Goal: Transaction & Acquisition: Purchase product/service

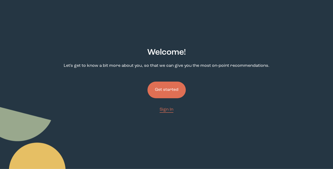
scroll to position [18, 0]
click at [161, 87] on button "Get started" at bounding box center [167, 90] width 38 height 17
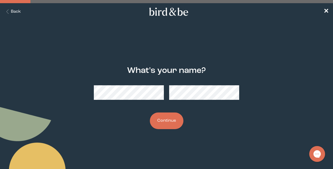
click at [164, 123] on button "Continue" at bounding box center [167, 121] width 34 height 17
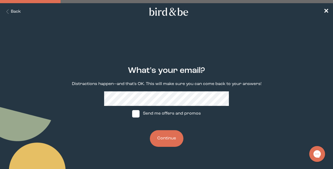
click at [169, 140] on button "Continue" at bounding box center [167, 138] width 34 height 17
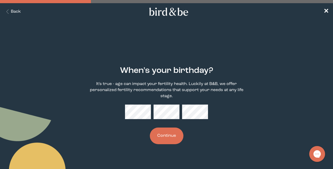
click at [168, 134] on button "Continue" at bounding box center [167, 136] width 34 height 17
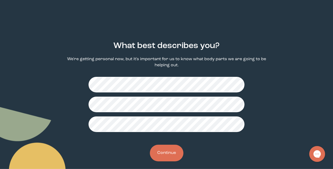
scroll to position [26, 0]
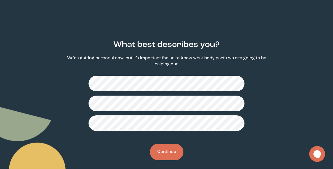
click at [173, 155] on button "Continue" at bounding box center [167, 152] width 34 height 17
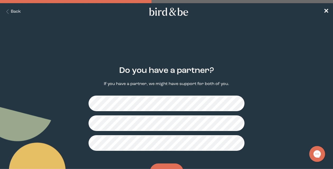
scroll to position [12, 0]
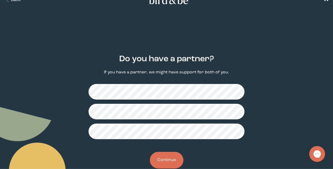
click at [163, 157] on button "Continue" at bounding box center [167, 160] width 34 height 17
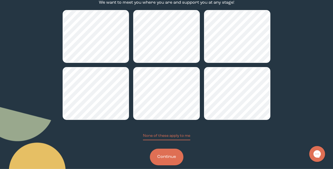
scroll to position [86, 0]
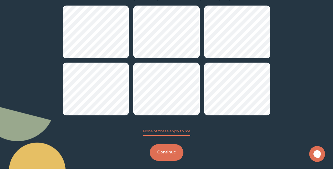
click at [162, 152] on button "Continue" at bounding box center [167, 153] width 34 height 17
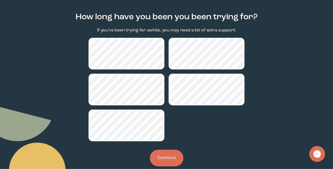
scroll to position [64, 0]
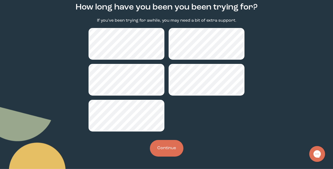
click at [164, 147] on button "Continue" at bounding box center [167, 148] width 34 height 17
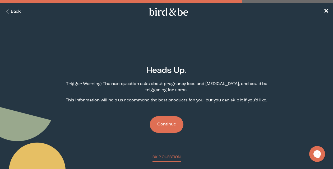
click at [169, 129] on button "Continue" at bounding box center [167, 124] width 34 height 17
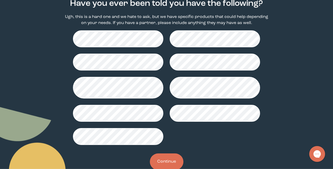
scroll to position [69, 0]
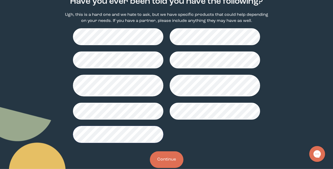
click at [172, 161] on button "Continue" at bounding box center [167, 160] width 34 height 17
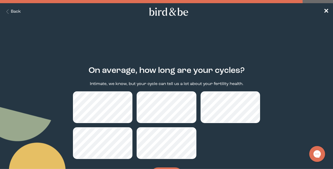
scroll to position [28, 0]
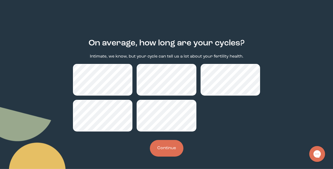
click at [164, 148] on button "Continue" at bounding box center [167, 148] width 34 height 17
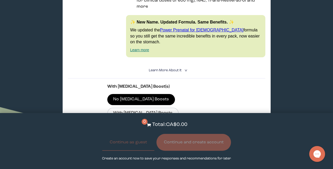
scroll to position [168, 0]
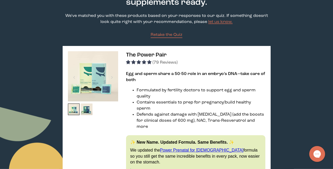
scroll to position [49, 0]
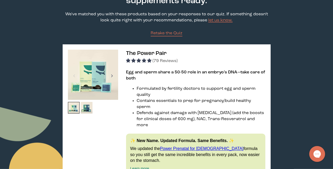
click at [111, 73] on div at bounding box center [112, 76] width 7 height 12
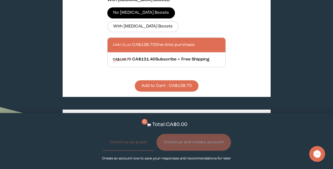
scroll to position [253, 0]
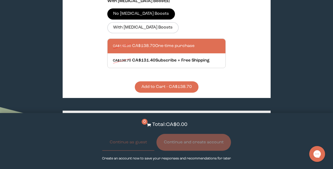
click at [171, 82] on button "Add to Cart - CA$138.70" at bounding box center [167, 87] width 64 height 11
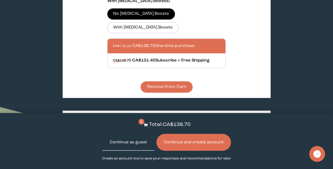
click at [125, 145] on button "Continue as guest" at bounding box center [128, 142] width 52 height 17
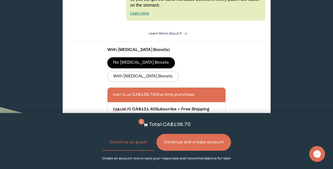
scroll to position [229, 0]
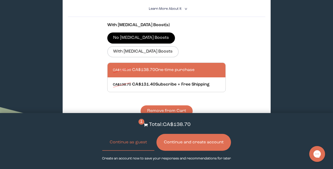
click at [176, 63] on div at bounding box center [172, 70] width 118 height 15
click at [113, 67] on input "CA$146.00 CA$138.70 One-time purchase" at bounding box center [113, 67] width 0 height 0
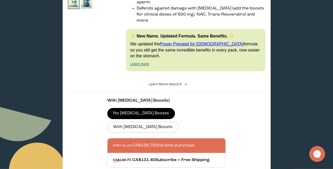
scroll to position [172, 0]
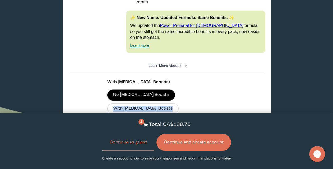
drag, startPoint x: 176, startPoint y: 102, endPoint x: 203, endPoint y: 75, distance: 38.0
click at [203, 79] on div "With [MEDICAL_DATA] Boost(s) No [MEDICAL_DATA] Boosts With [MEDICAL_DATA] Boost…" at bounding box center [166, 126] width 119 height 95
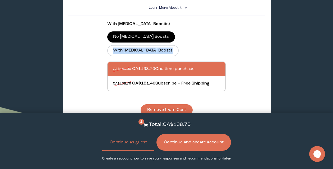
scroll to position [228, 0]
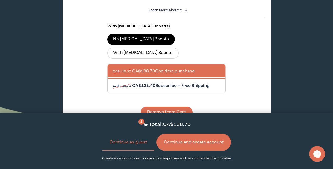
click at [161, 79] on div at bounding box center [172, 86] width 118 height 15
click at [113, 83] on input "CA$138.70 CA$131.40 Subscribe + Free Shipping" at bounding box center [113, 83] width 0 height 0
radio input "true"
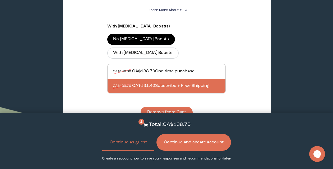
click at [186, 79] on div at bounding box center [172, 86] width 118 height 15
click at [113, 83] on input "CA$138.70 CA$131.40 Subscribe + Free Shipping" at bounding box center [113, 83] width 0 height 0
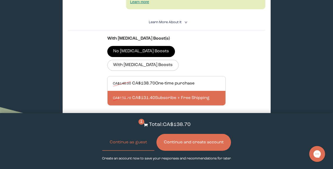
scroll to position [216, 0]
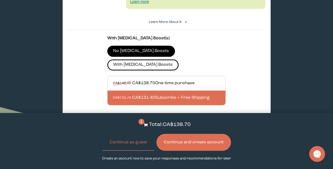
click at [175, 60] on label "With [MEDICAL_DATA] Boosts" at bounding box center [142, 65] width 71 height 11
click at [0, 0] on input "With [MEDICAL_DATA] Boosts" at bounding box center [0, 0] width 0 height 0
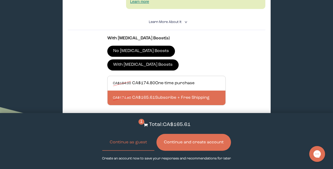
click at [136, 46] on label "No [MEDICAL_DATA] Boosts" at bounding box center [141, 51] width 68 height 11
click at [0, 0] on input "No [MEDICAL_DATA] Boosts" at bounding box center [0, 0] width 0 height 0
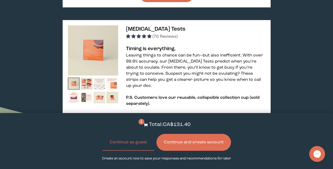
scroll to position [348, 0]
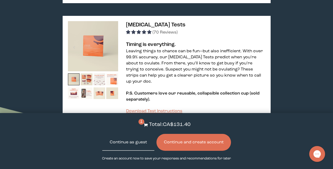
click at [135, 147] on button "Continue as guest" at bounding box center [128, 142] width 52 height 17
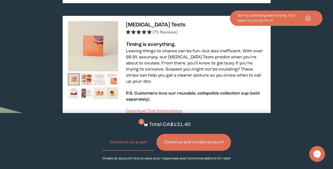
click at [189, 147] on button "Continue and create account" at bounding box center [194, 142] width 75 height 17
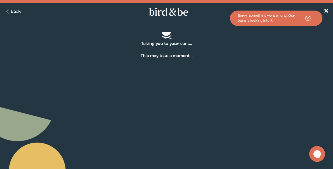
click at [306, 18] on icon at bounding box center [308, 18] width 13 height 7
click at [328, 11] on span "✕" at bounding box center [326, 12] width 5 height 6
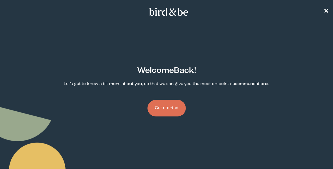
click at [160, 109] on button "Get started" at bounding box center [167, 108] width 38 height 17
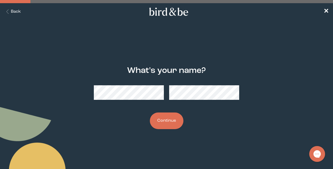
click at [159, 117] on button "Continue" at bounding box center [167, 121] width 34 height 17
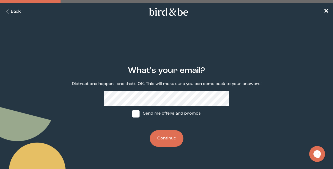
click at [167, 138] on button "Continue" at bounding box center [167, 138] width 34 height 17
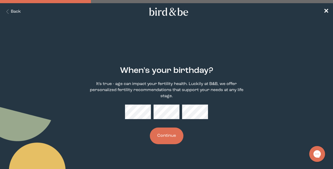
click at [167, 130] on button "Continue" at bounding box center [167, 136] width 34 height 17
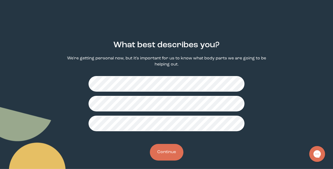
scroll to position [30, 0]
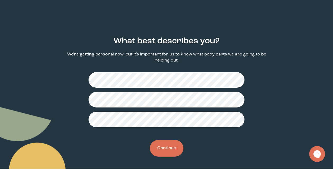
click at [165, 148] on button "Continue" at bounding box center [167, 148] width 34 height 17
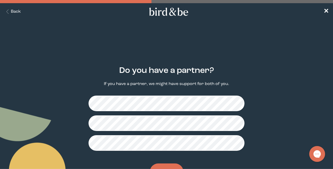
scroll to position [24, 0]
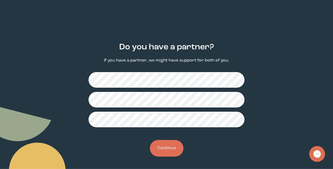
click at [166, 150] on button "Continue" at bounding box center [167, 148] width 34 height 17
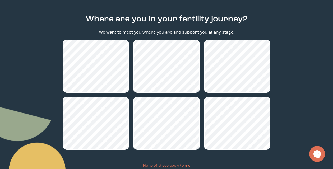
scroll to position [91, 0]
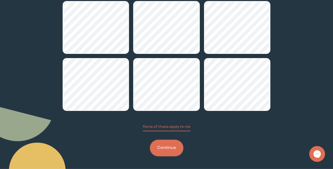
click at [177, 149] on button "Continue" at bounding box center [167, 148] width 34 height 17
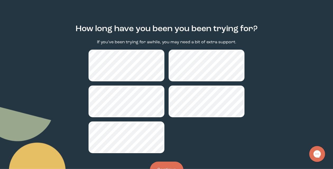
scroll to position [64, 0]
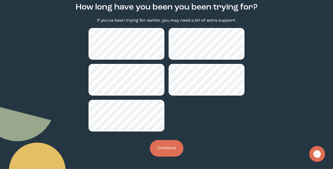
click at [163, 150] on button "Continue" at bounding box center [167, 148] width 34 height 17
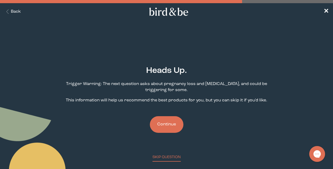
click at [170, 124] on button "Continue" at bounding box center [167, 124] width 34 height 17
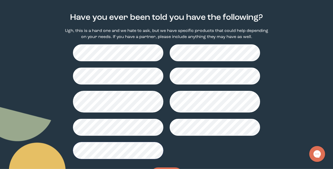
scroll to position [81, 0]
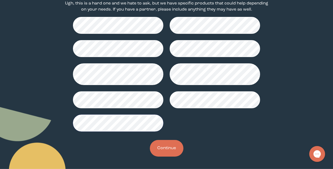
click at [163, 146] on button "Continue" at bounding box center [167, 148] width 34 height 17
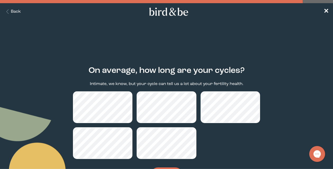
scroll to position [28, 0]
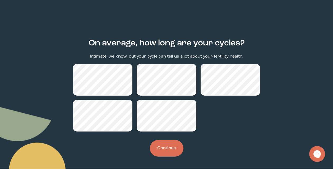
click at [165, 150] on button "Continue" at bounding box center [167, 148] width 34 height 17
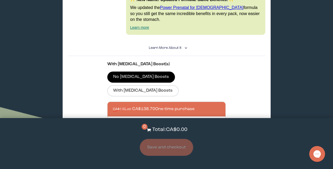
scroll to position [190, 0]
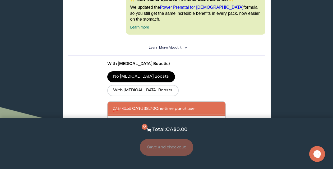
click at [198, 116] on div at bounding box center [172, 123] width 118 height 15
click at [113, 120] on input "CA$138.70 CA$131.40 Subscribe + Free Shipping" at bounding box center [113, 120] width 0 height 0
radio input "true"
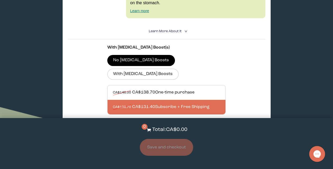
scroll to position [208, 0]
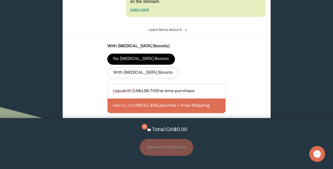
click at [169, 127] on button "Add to Cart - CA$131.40" at bounding box center [167, 132] width 64 height 11
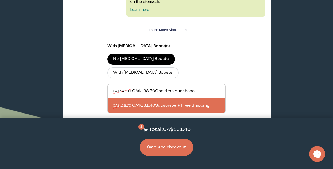
click at [163, 149] on button "Save and checkout" at bounding box center [166, 147] width 53 height 17
